Goal: Task Accomplishment & Management: Manage account settings

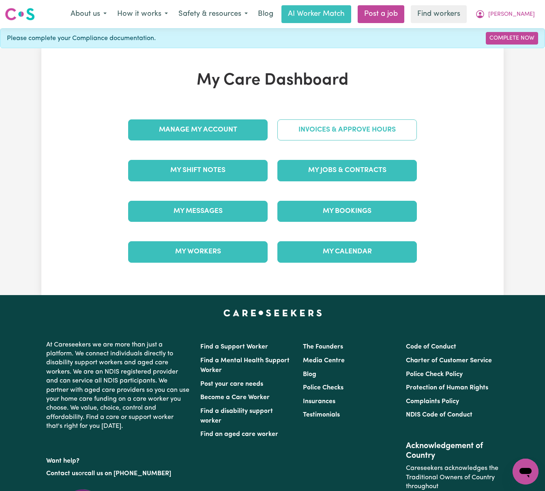
click at [373, 129] on link "Invoices & Approve Hours" at bounding box center [346, 130] width 139 height 21
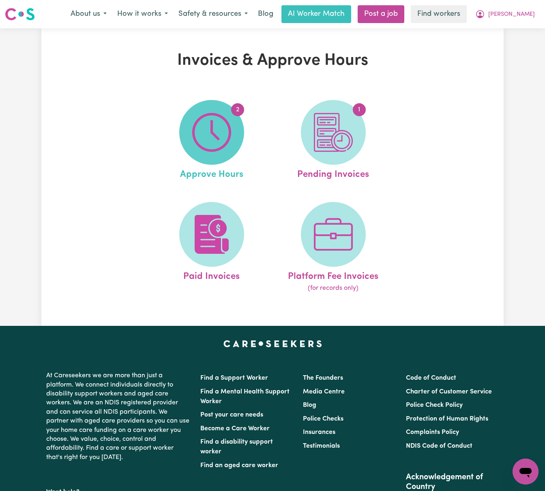
click at [219, 137] on img at bounding box center [211, 132] width 39 height 39
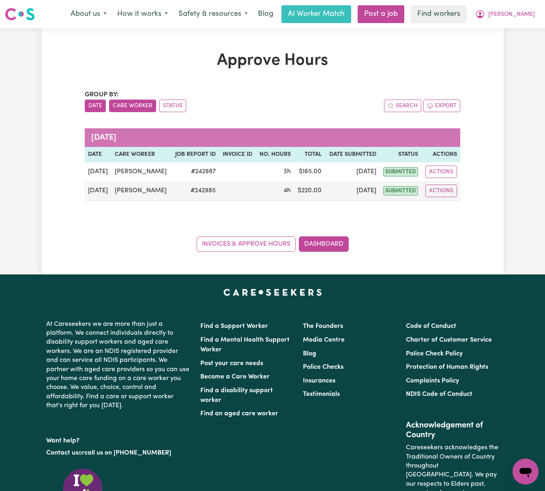
click at [143, 107] on button "Care Worker" at bounding box center [132, 106] width 47 height 13
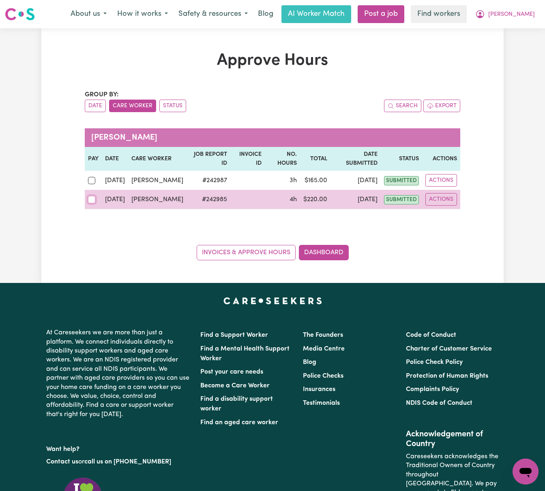
drag, startPoint x: 88, startPoint y: 192, endPoint x: 90, endPoint y: 180, distance: 11.9
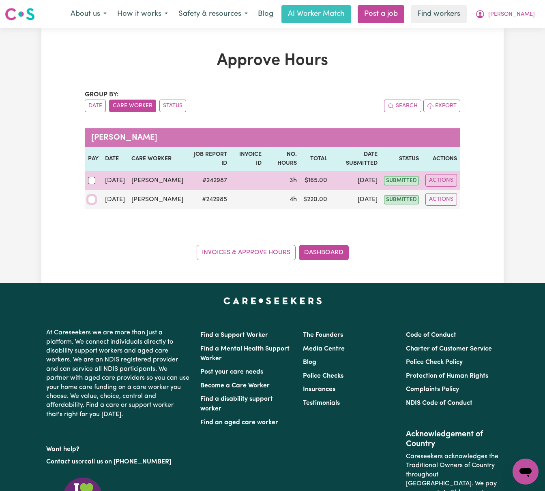
click at [88, 196] on input "checkbox" at bounding box center [91, 199] width 7 height 7
checkbox input "true"
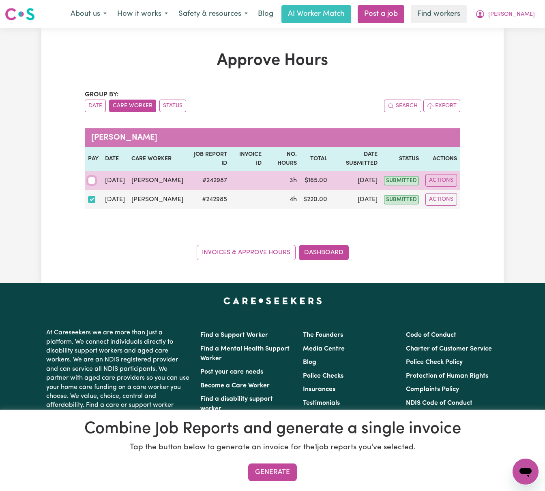
click at [89, 177] on input "checkbox" at bounding box center [91, 180] width 7 height 7
checkbox input "true"
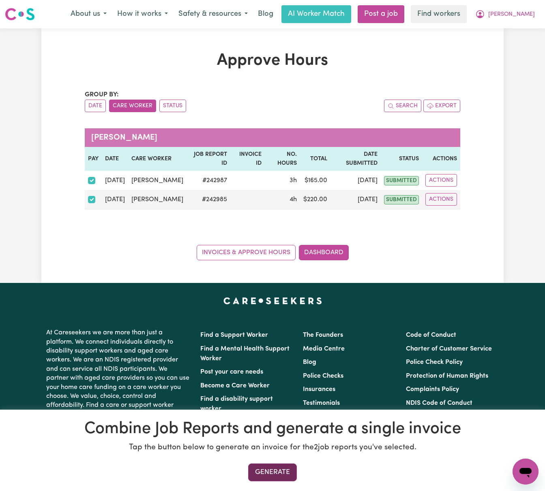
click at [295, 475] on button "Generate" at bounding box center [272, 473] width 49 height 18
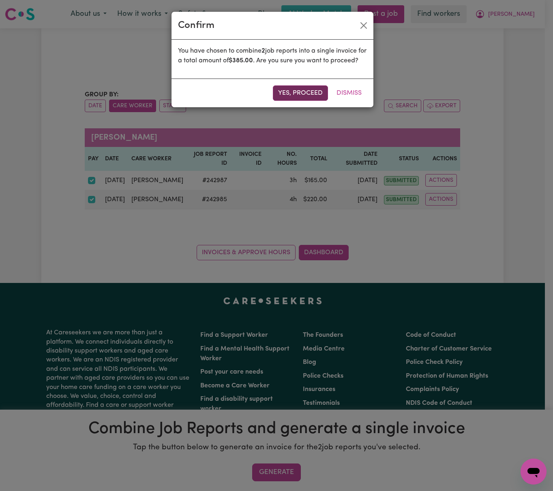
click at [308, 96] on button "Yes, proceed" at bounding box center [300, 92] width 55 height 15
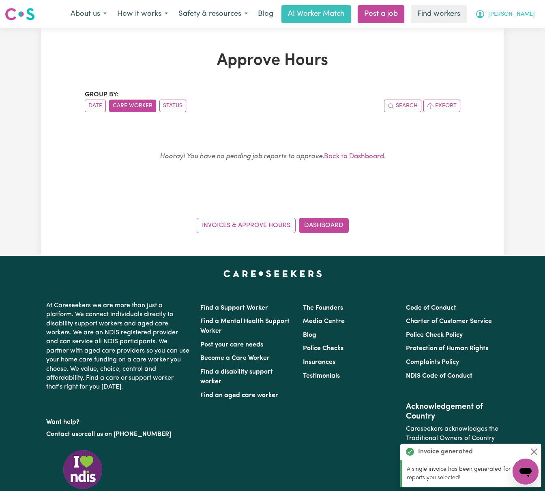
click at [522, 13] on span "Rhonda" at bounding box center [511, 14] width 47 height 9
click at [515, 35] on link "My Dashboard" at bounding box center [507, 31] width 64 height 15
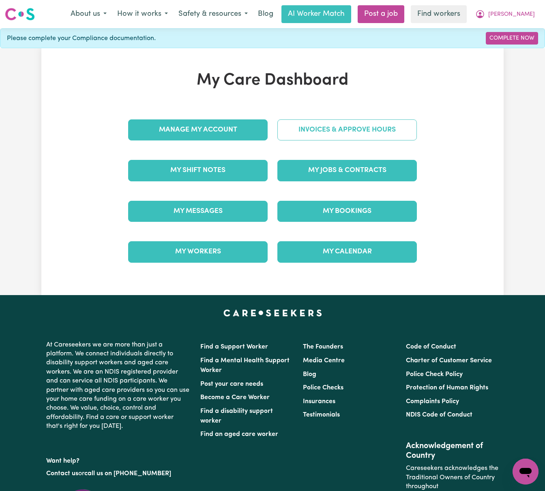
click at [380, 126] on link "Invoices & Approve Hours" at bounding box center [346, 130] width 139 height 21
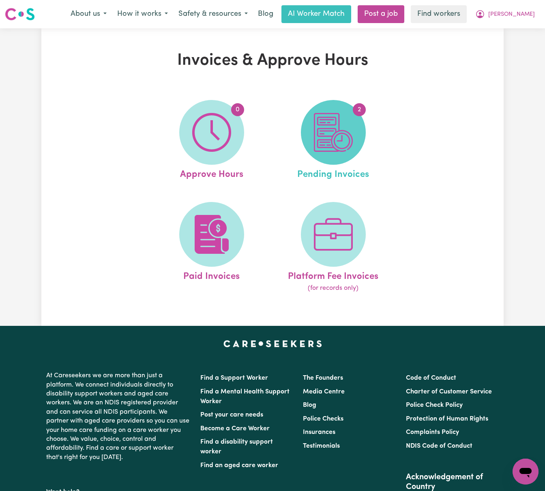
click at [331, 141] on img at bounding box center [333, 132] width 39 height 39
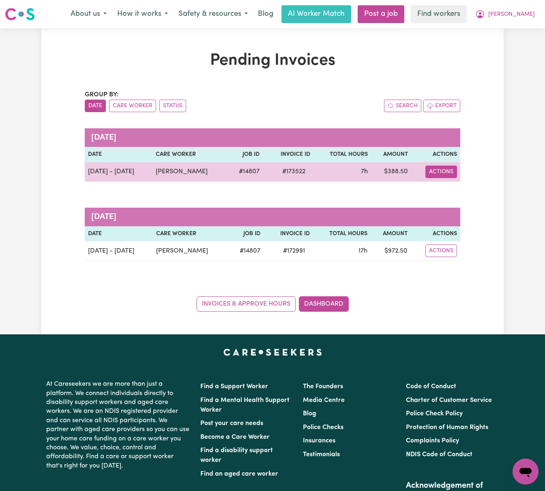
click at [444, 172] on button "Actions" at bounding box center [441, 172] width 32 height 13
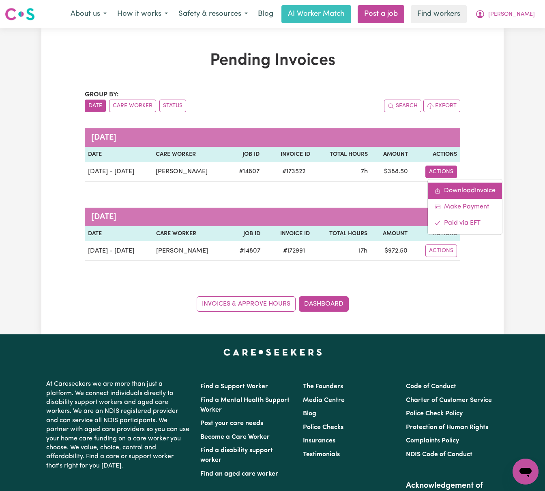
click at [459, 194] on link "Download Invoice" at bounding box center [464, 191] width 74 height 16
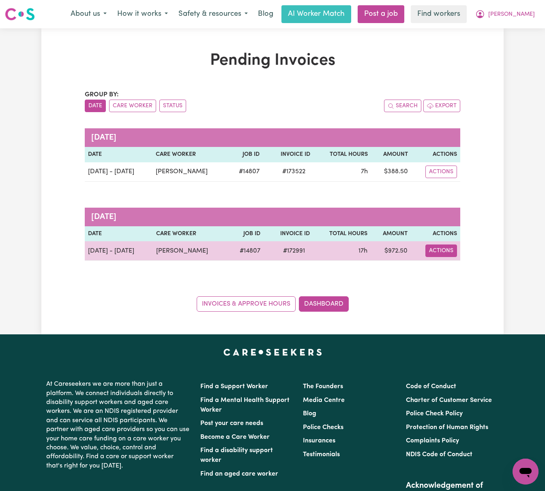
click at [451, 252] on button "Actions" at bounding box center [441, 251] width 32 height 13
click at [457, 267] on link "Download Invoice" at bounding box center [464, 270] width 74 height 16
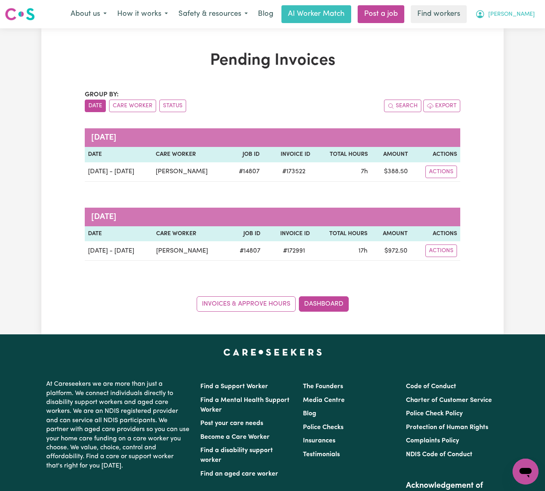
click at [513, 15] on button "Rhonda" at bounding box center [505, 14] width 70 height 17
click at [519, 32] on link "My Dashboard" at bounding box center [507, 31] width 64 height 15
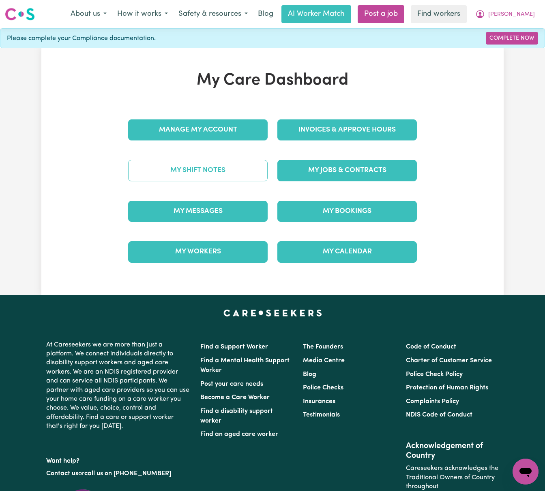
click at [235, 171] on link "My Shift Notes" at bounding box center [197, 170] width 139 height 21
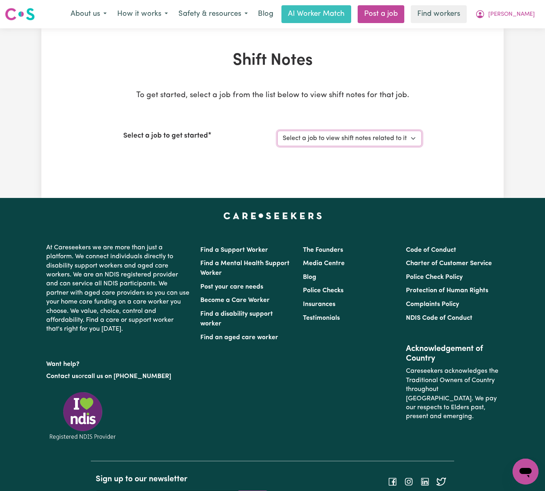
click at [373, 139] on select "Select a job to view shift notes related to it... Female Support Worker Needed …" at bounding box center [349, 138] width 144 height 15
select select "14807"
click at [277, 131] on select "Select a job to view shift notes related to it... Female Support Worker Needed …" at bounding box center [349, 138] width 144 height 15
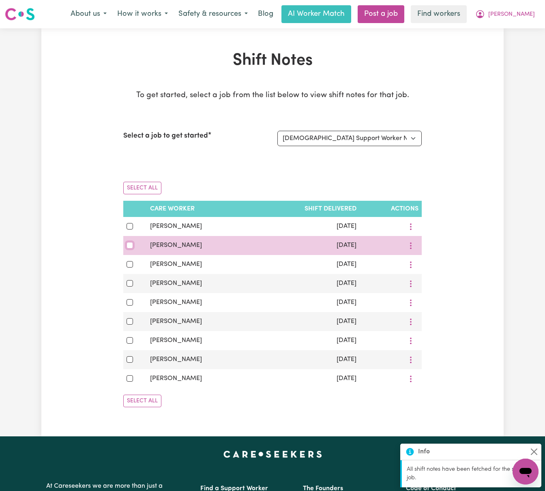
click at [128, 247] on input "checkbox" at bounding box center [129, 245] width 6 height 6
checkbox input "true"
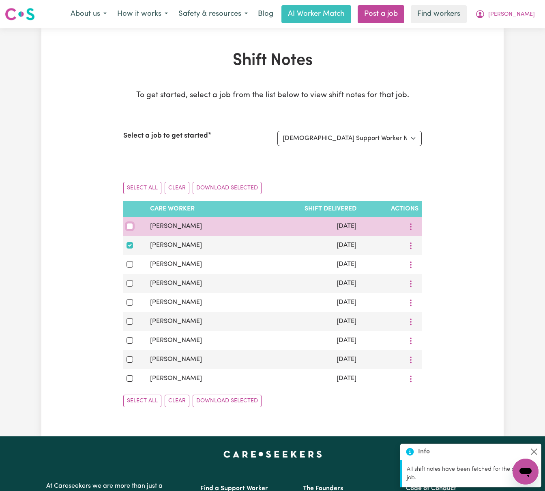
click at [127, 229] on input "checkbox" at bounding box center [129, 226] width 6 height 6
checkbox input "true"
drag, startPoint x: 153, startPoint y: 231, endPoint x: 146, endPoint y: 228, distance: 7.6
click at [145, 229] on tr "Ruth Rotich Sep 19, 2025" at bounding box center [272, 226] width 298 height 19
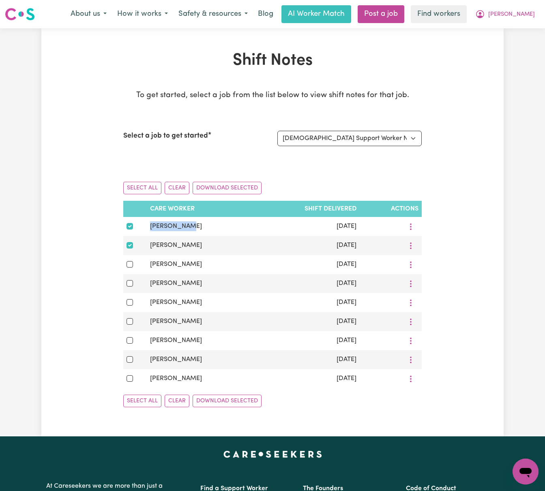
copy tr "Ruth Rotich"
click at [233, 405] on button "Download Selected" at bounding box center [226, 401] width 69 height 13
click at [522, 18] on span "Rhonda" at bounding box center [511, 14] width 47 height 9
click at [530, 49] on link "Logout" at bounding box center [507, 46] width 64 height 15
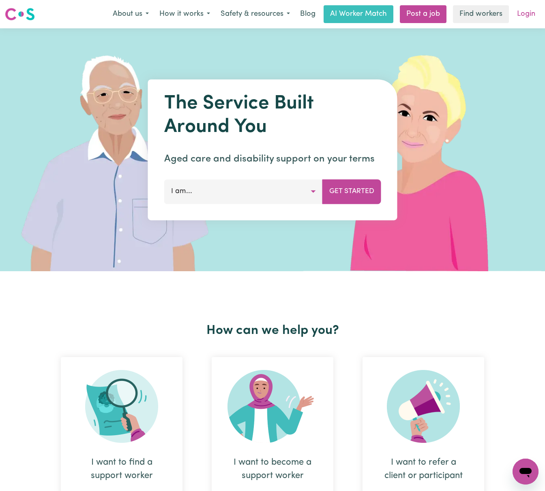
click at [527, 12] on link "Login" at bounding box center [526, 14] width 28 height 18
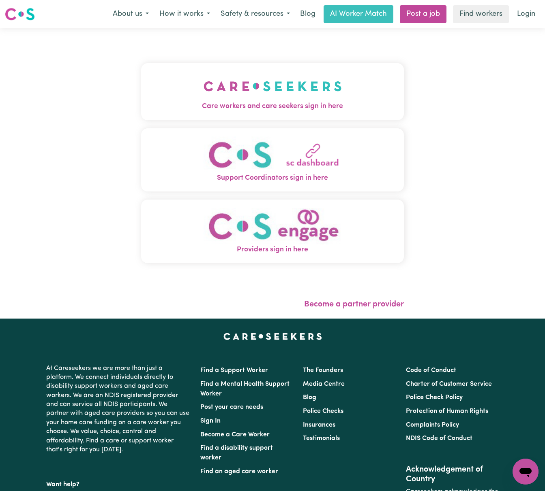
click at [241, 83] on img "Care workers and care seekers sign in here" at bounding box center [272, 86] width 138 height 30
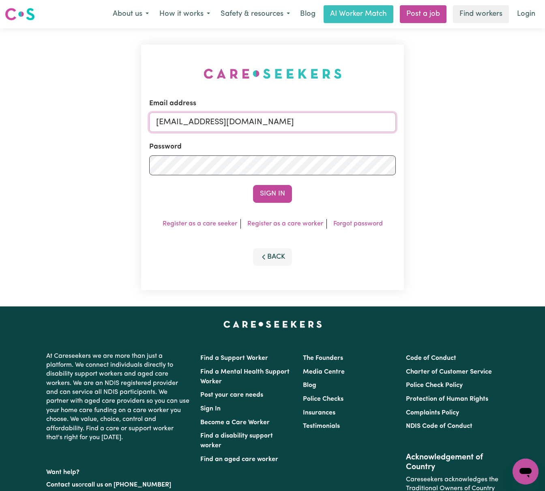
drag, startPoint x: 198, startPoint y: 119, endPoint x: 522, endPoint y: 121, distance: 323.7
click at [522, 121] on div "Email address superuser~BrianButlerLW@careseekers.com.au Password Sign In Regis…" at bounding box center [272, 167] width 545 height 278
paste input "TroyMartinFQC"
type input "superuser~TroyMartinFQC@careseekers.com.au"
click at [253, 185] on button "Sign In" at bounding box center [272, 194] width 39 height 18
